Goal: Check status: Check status

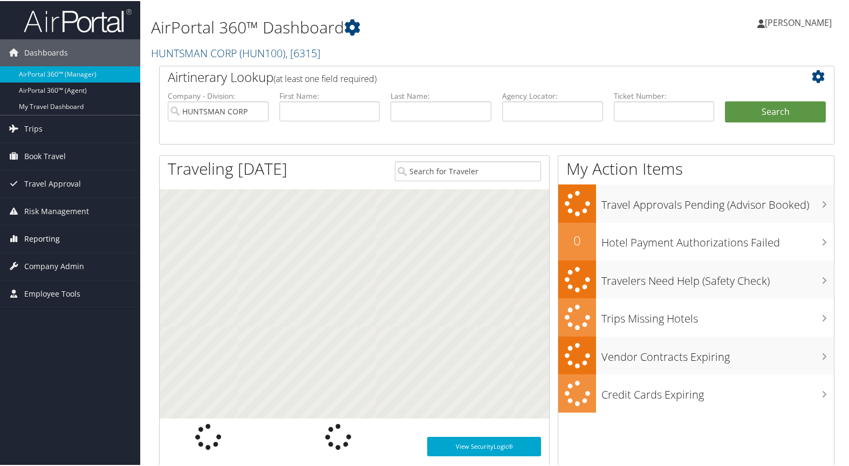
click at [43, 240] on span "Reporting" at bounding box center [42, 237] width 36 height 27
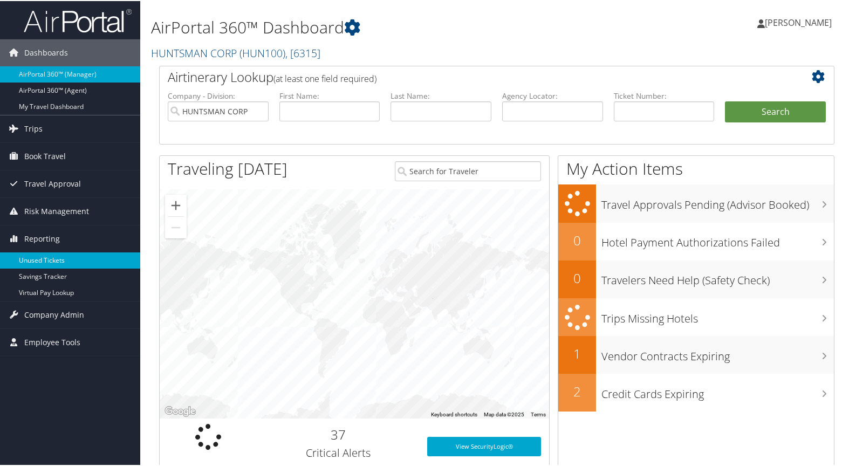
click at [48, 262] on link "Unused Tickets" at bounding box center [70, 259] width 140 height 16
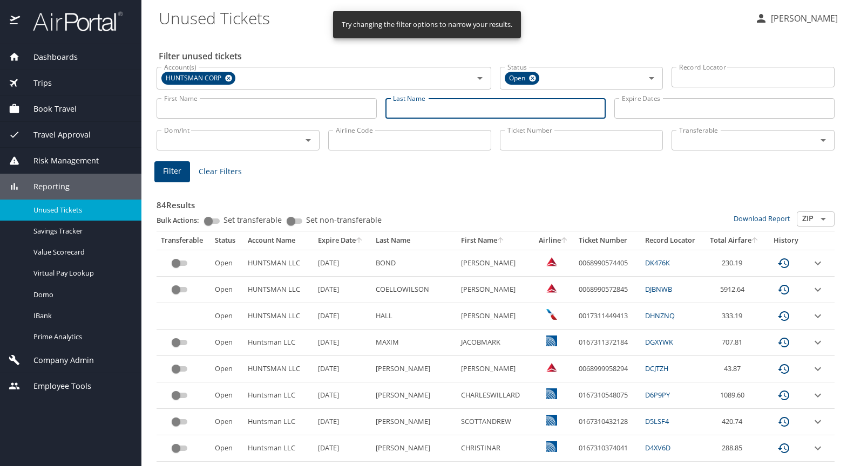
click at [407, 108] on input "Last Name" at bounding box center [495, 108] width 220 height 21
type input "[PERSON_NAME]"
click at [173, 171] on span "Filter" at bounding box center [172, 171] width 18 height 13
